Goal: Task Accomplishment & Management: Manage account settings

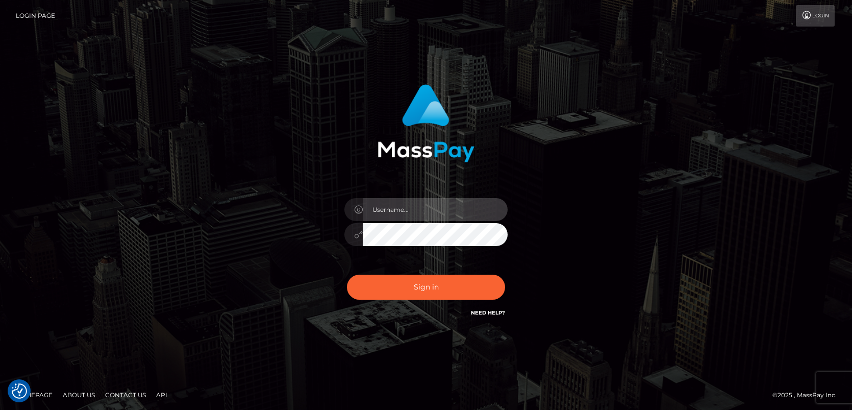
click at [435, 211] on input "text" at bounding box center [435, 209] width 145 height 23
type input "mislam"
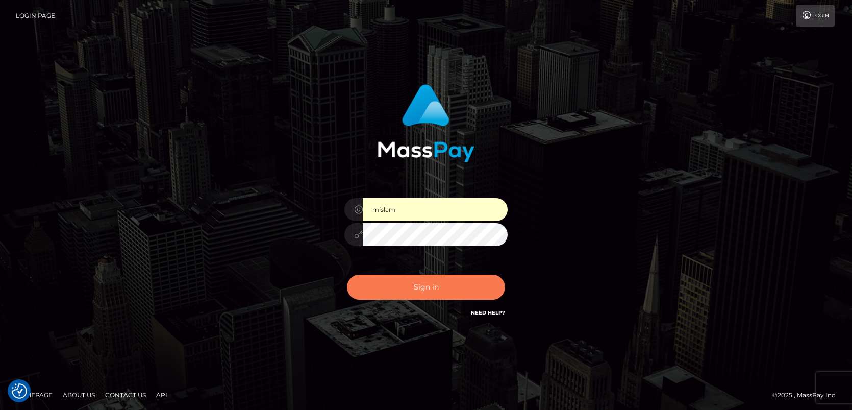
click at [407, 291] on button "Sign in" at bounding box center [426, 287] width 158 height 25
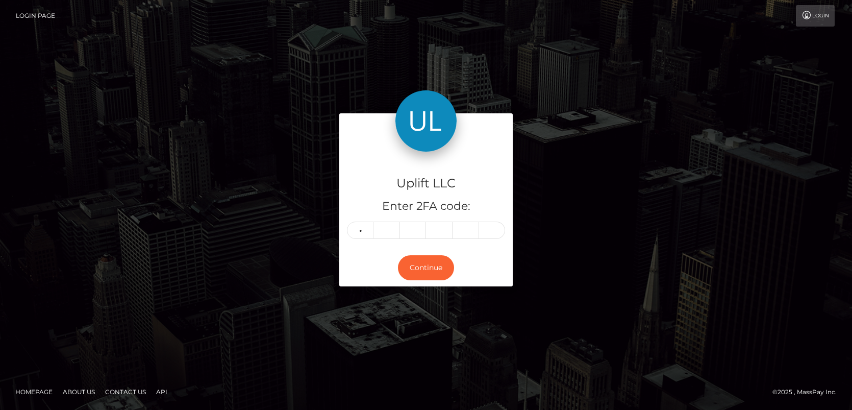
type input "5"
type input "1"
type input "5"
type input "4"
type input "8"
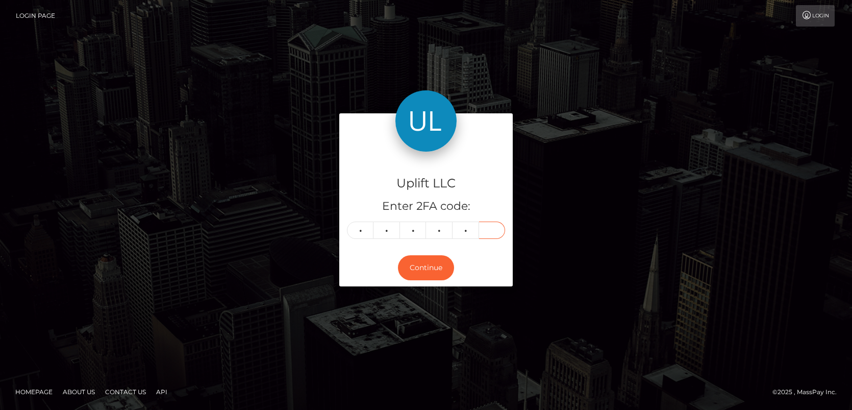
type input "1"
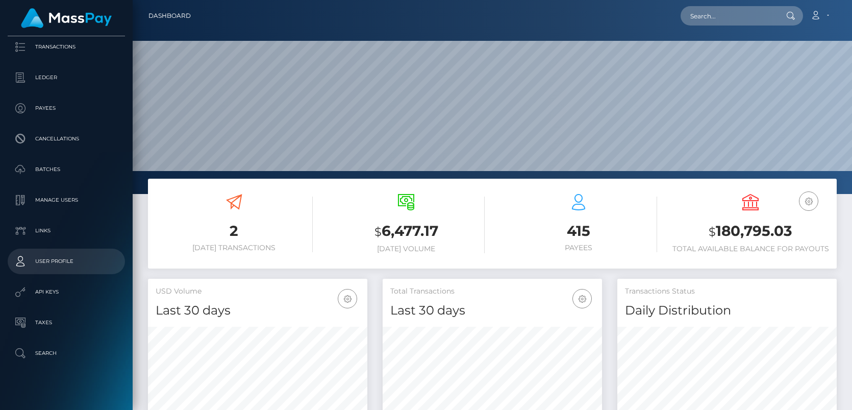
scroll to position [90, 0]
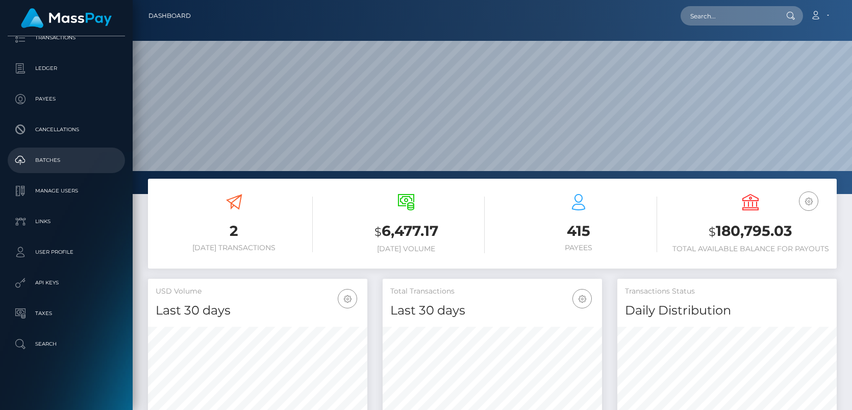
click at [47, 164] on p "Batches" at bounding box center [66, 160] width 109 height 15
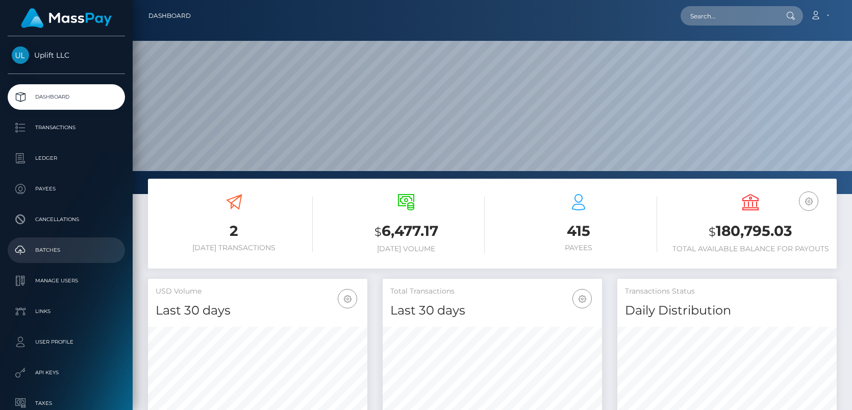
scroll to position [181, 219]
click at [52, 248] on p "Batches" at bounding box center [66, 249] width 109 height 15
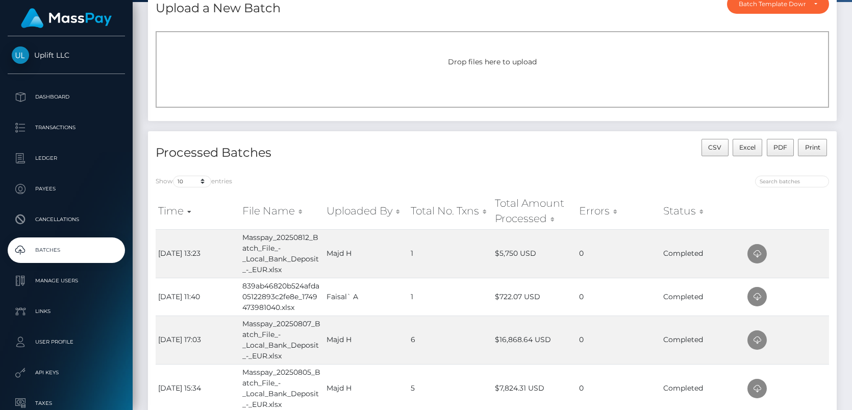
scroll to position [132, 0]
